Goal: Understand process/instructions: Learn how to perform a task or action

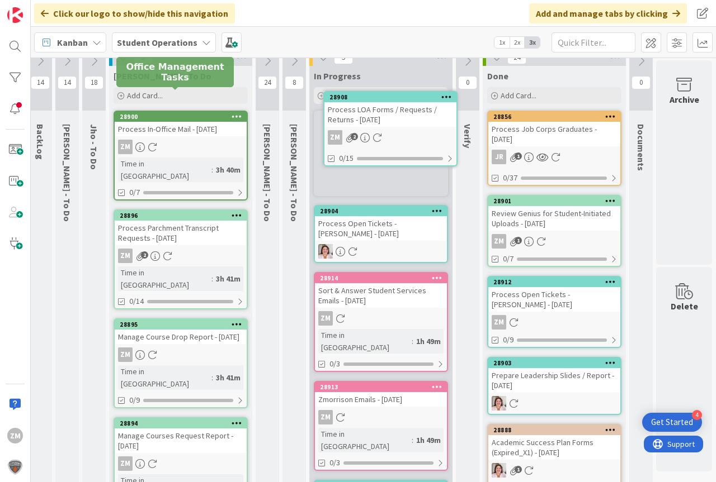
scroll to position [0, 41]
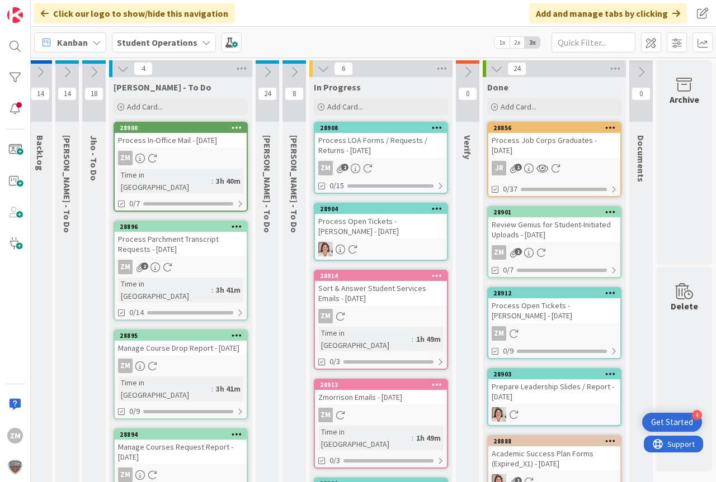
click at [370, 151] on div "Process LOA Forms / Requests / Returns - [DATE]" at bounding box center [381, 145] width 132 height 25
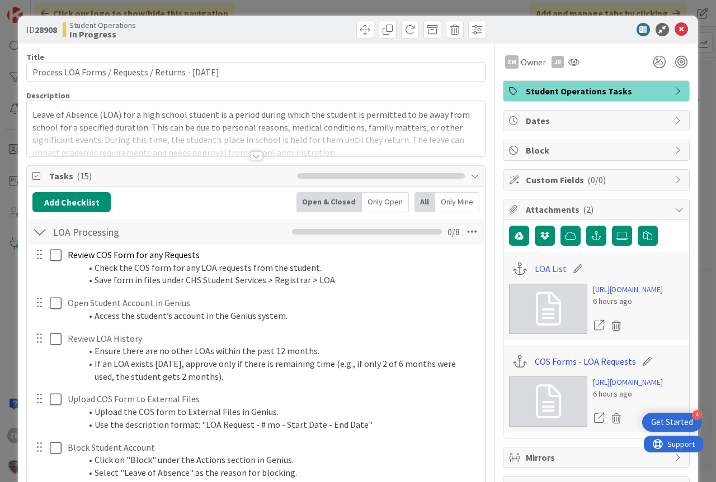
click at [571, 368] on link "COS Forms - LOA Requests" at bounding box center [584, 361] width 101 height 13
click at [546, 266] on link "LOA List" at bounding box center [550, 268] width 32 height 13
click at [674, 26] on icon at bounding box center [680, 29] width 13 height 13
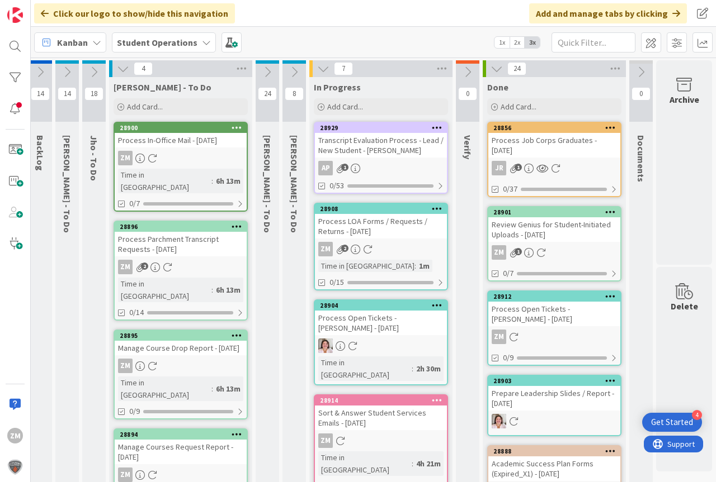
click at [88, 68] on icon at bounding box center [94, 72] width 12 height 12
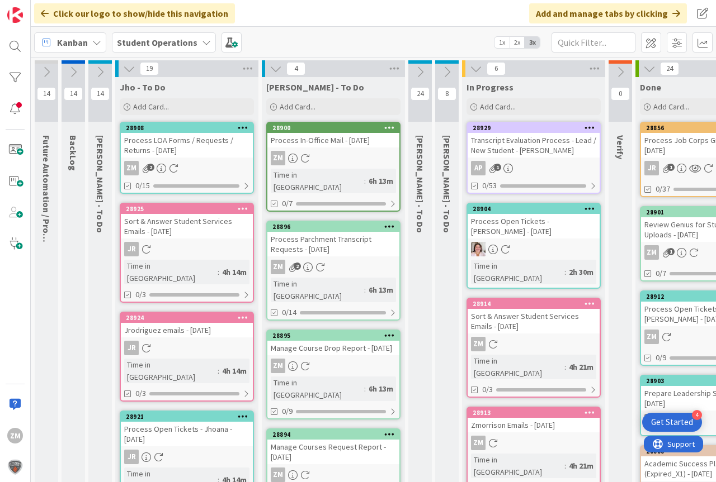
click at [127, 69] on icon at bounding box center [129, 69] width 12 height 12
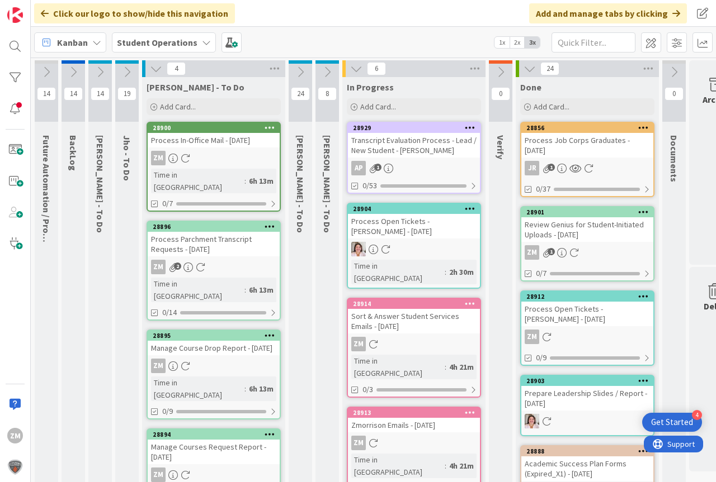
click at [153, 69] on icon at bounding box center [156, 69] width 12 height 12
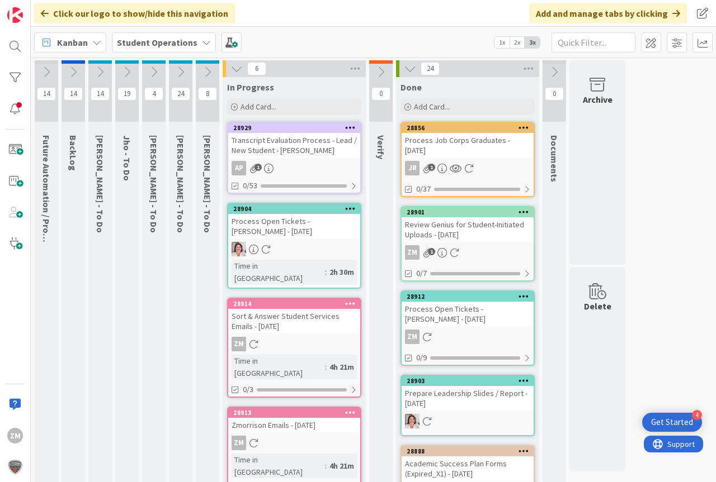
click at [155, 73] on icon at bounding box center [154, 72] width 12 height 12
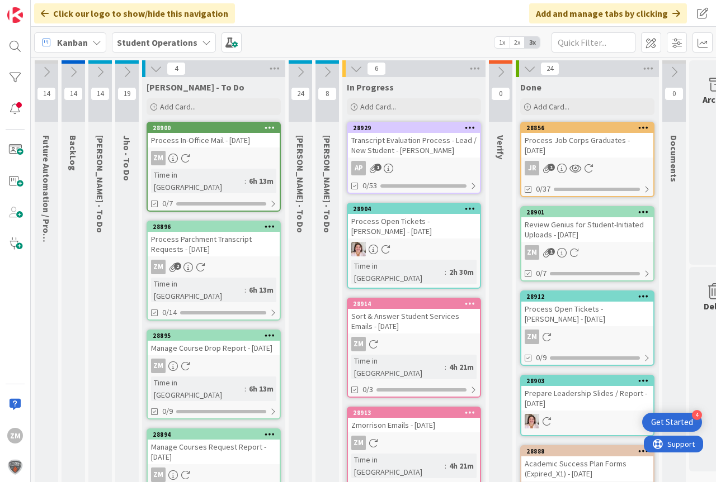
click at [303, 72] on icon at bounding box center [300, 72] width 12 height 12
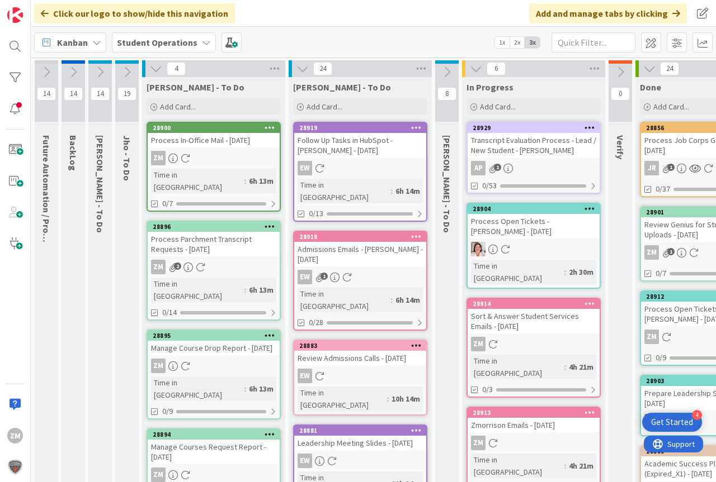
click at [301, 73] on icon at bounding box center [302, 69] width 12 height 12
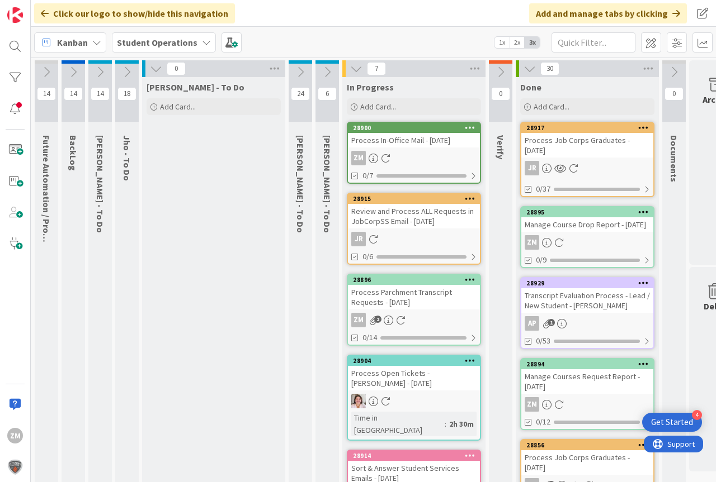
click at [126, 73] on icon at bounding box center [127, 72] width 12 height 12
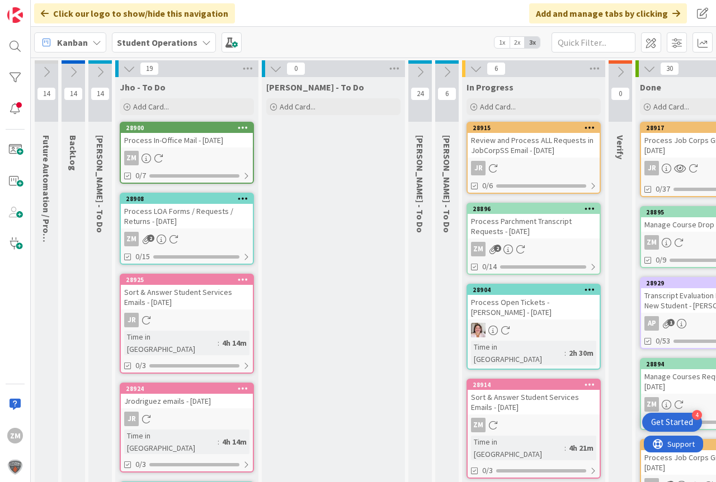
click at [126, 69] on icon at bounding box center [129, 69] width 12 height 12
